Goal: Task Accomplishment & Management: Use online tool/utility

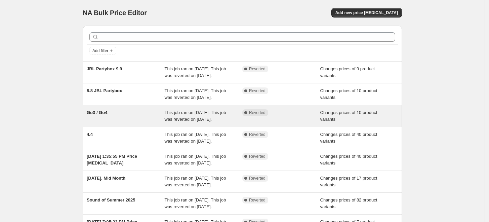
click at [136, 123] on div "Go3 / Go4" at bounding box center [126, 115] width 78 height 13
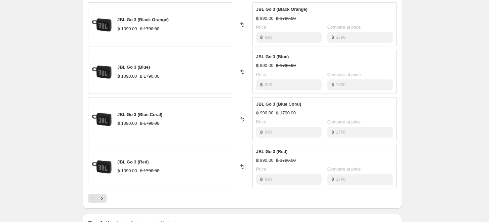
scroll to position [410, 0]
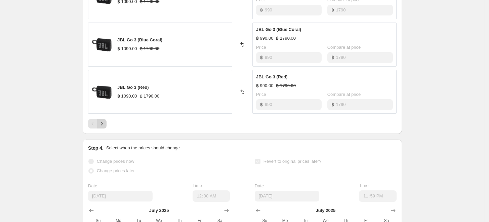
click at [105, 124] on icon "Next" at bounding box center [101, 123] width 7 height 7
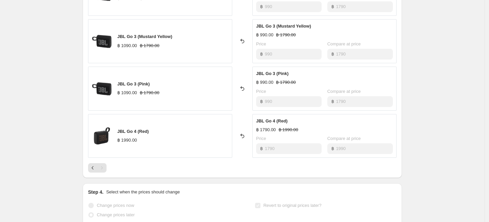
scroll to position [373, 0]
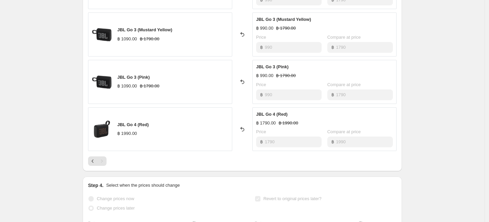
click at [104, 163] on div "Pagination" at bounding box center [101, 160] width 9 height 9
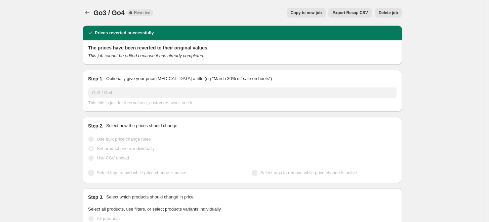
scroll to position [0, 0]
click at [88, 13] on icon "Price change jobs" at bounding box center [87, 12] width 7 height 7
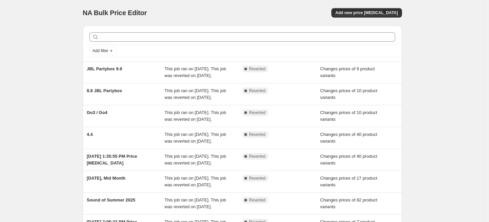
click at [449, 106] on div "NA Bulk Price Editor. This page is ready NA Bulk Price Editor Add new price [ME…" at bounding box center [242, 162] width 484 height 324
click at [21, 93] on div "NA Bulk Price Editor. This page is ready NA Bulk Price Editor Add new price [ME…" at bounding box center [242, 162] width 484 height 324
click at [51, 124] on div "NA Bulk Price Editor. This page is ready NA Bulk Price Editor Add new price [ME…" at bounding box center [242, 162] width 484 height 324
